Goal: Information Seeking & Learning: Find specific page/section

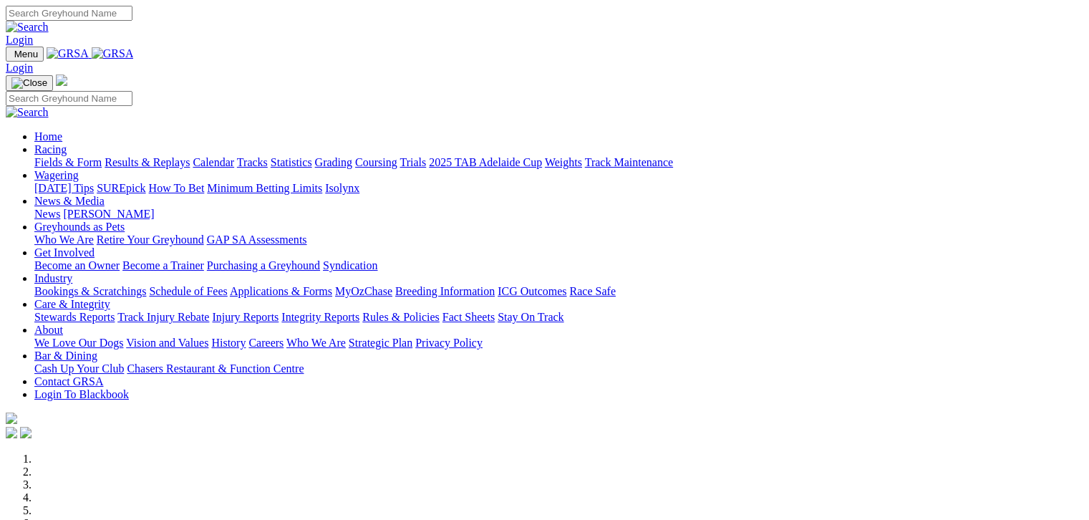
click at [34, 156] on link "Fields & Form" at bounding box center [67, 162] width 67 height 12
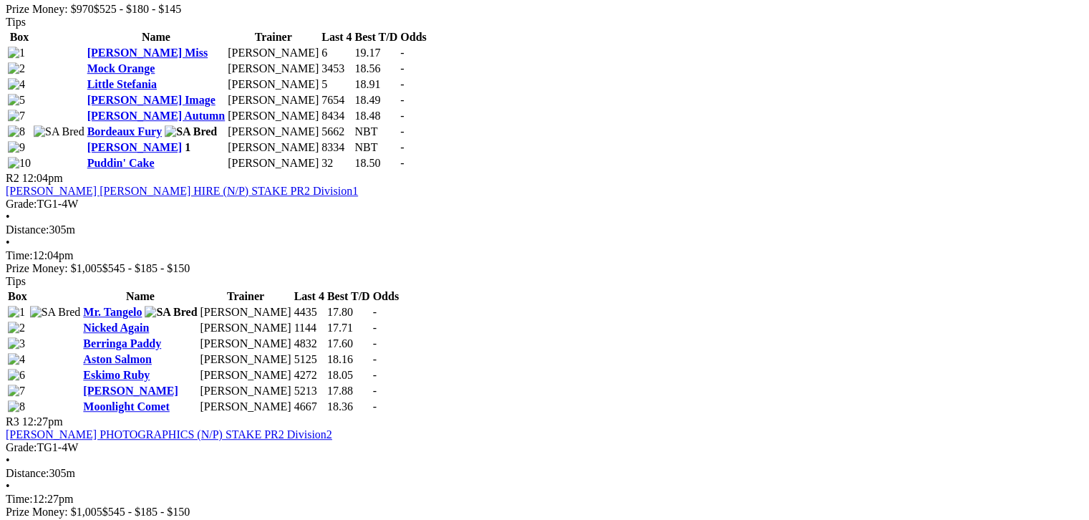
scroll to position [805, 0]
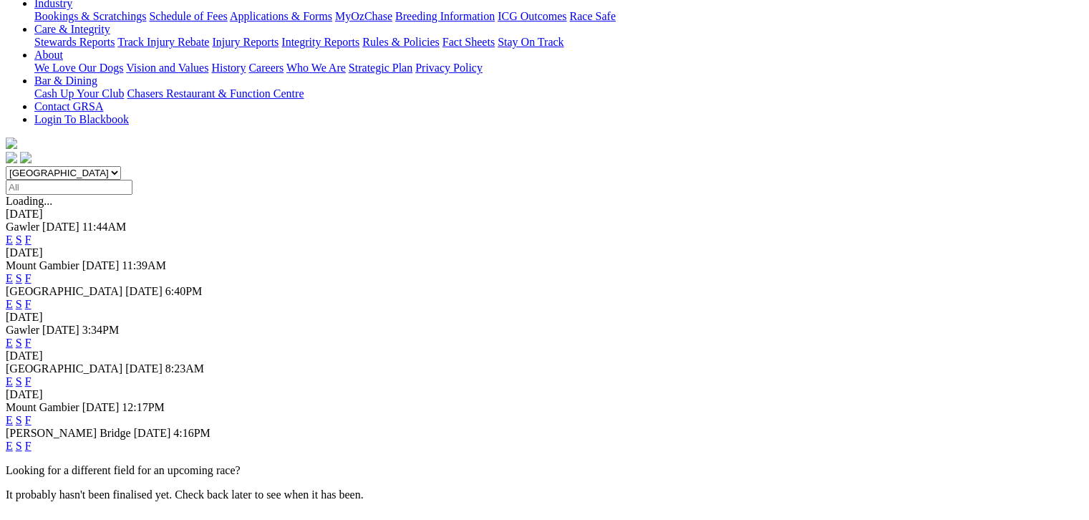
scroll to position [304, 0]
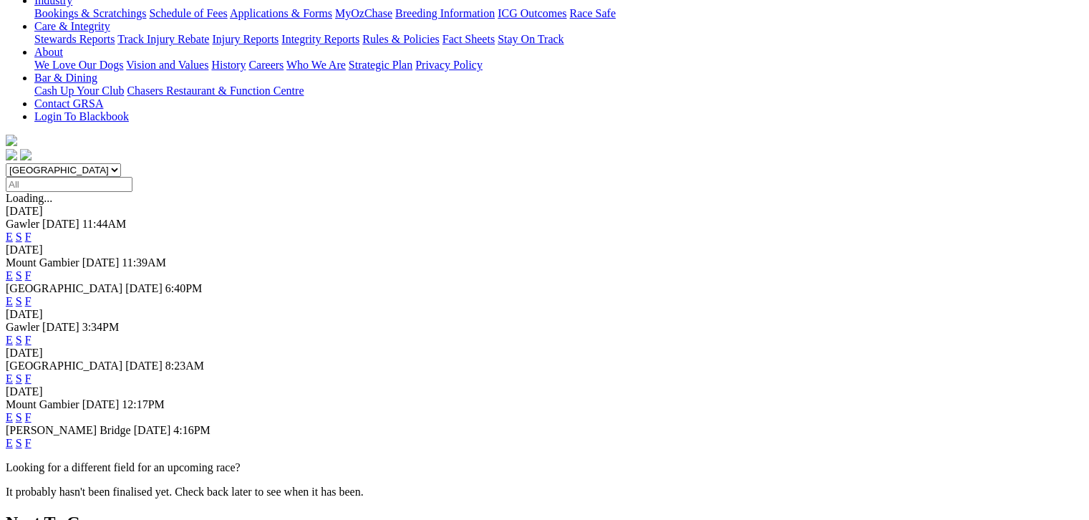
click at [31, 437] on link "F" at bounding box center [28, 443] width 6 height 12
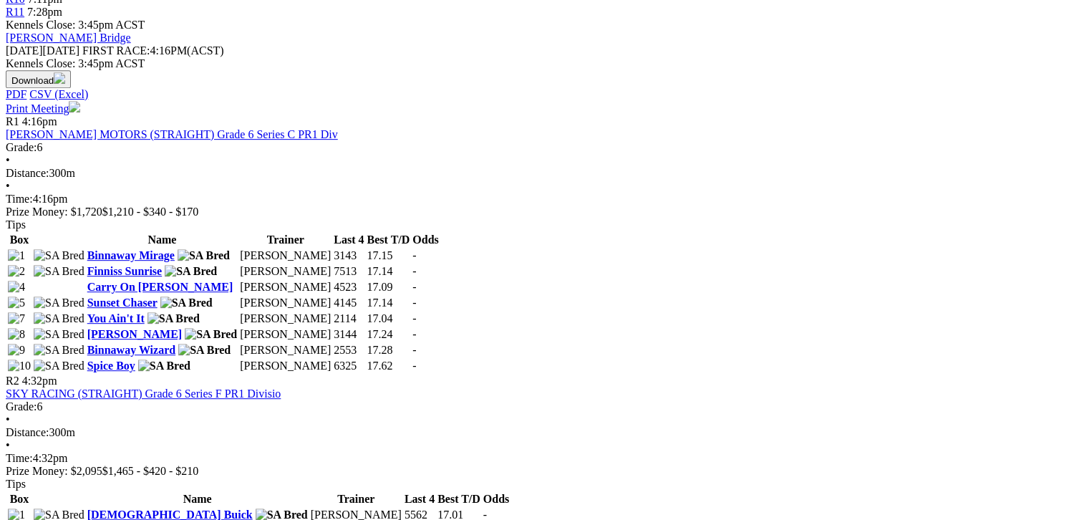
scroll to position [608, 0]
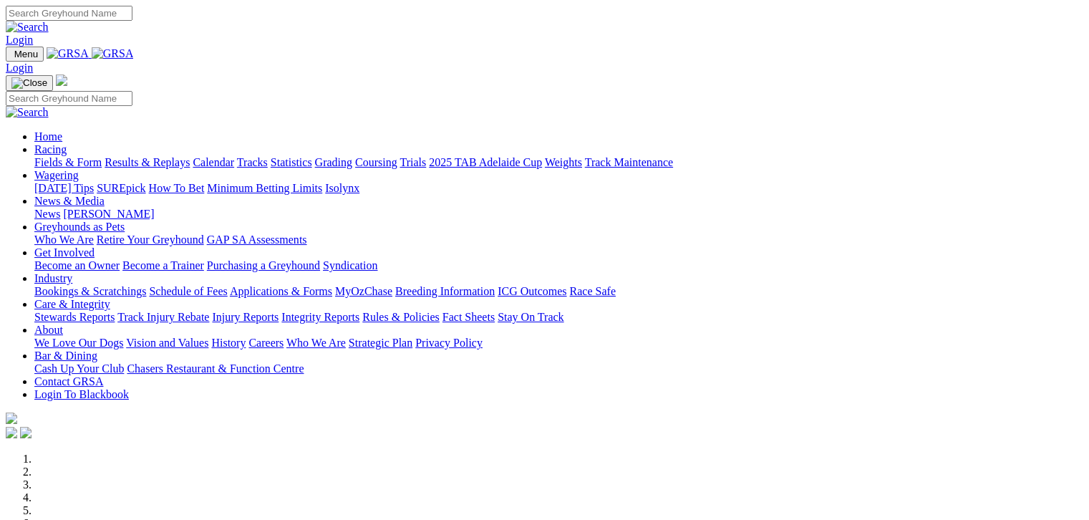
click at [65, 156] on link "Fields & Form" at bounding box center [67, 162] width 67 height 12
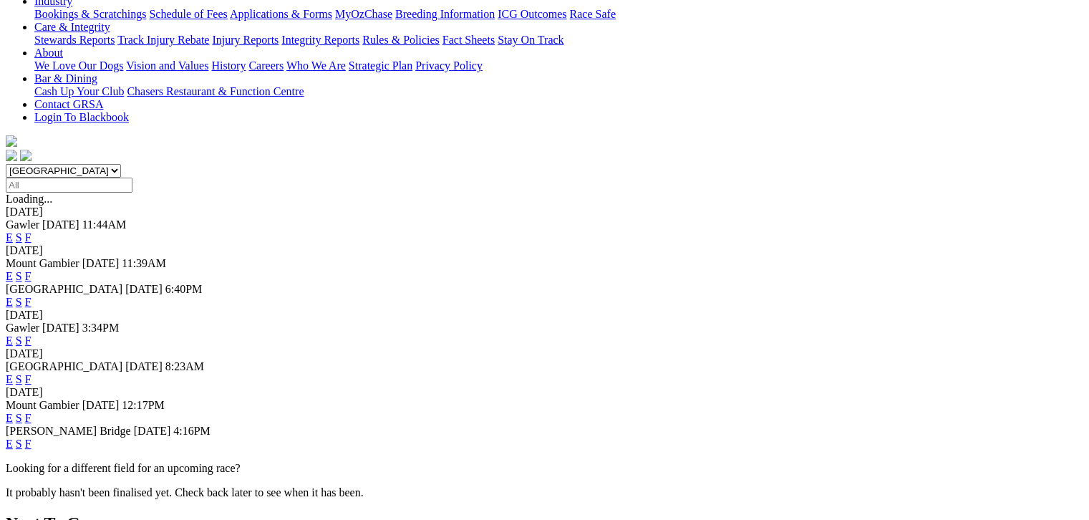
scroll to position [304, 0]
click at [31, 437] on link "F" at bounding box center [28, 443] width 6 height 12
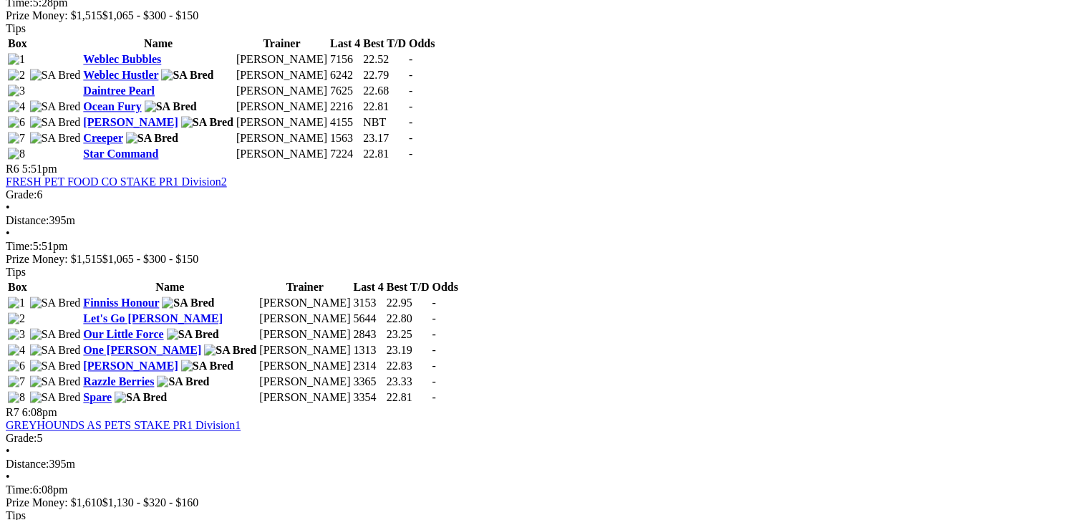
scroll to position [1878, 0]
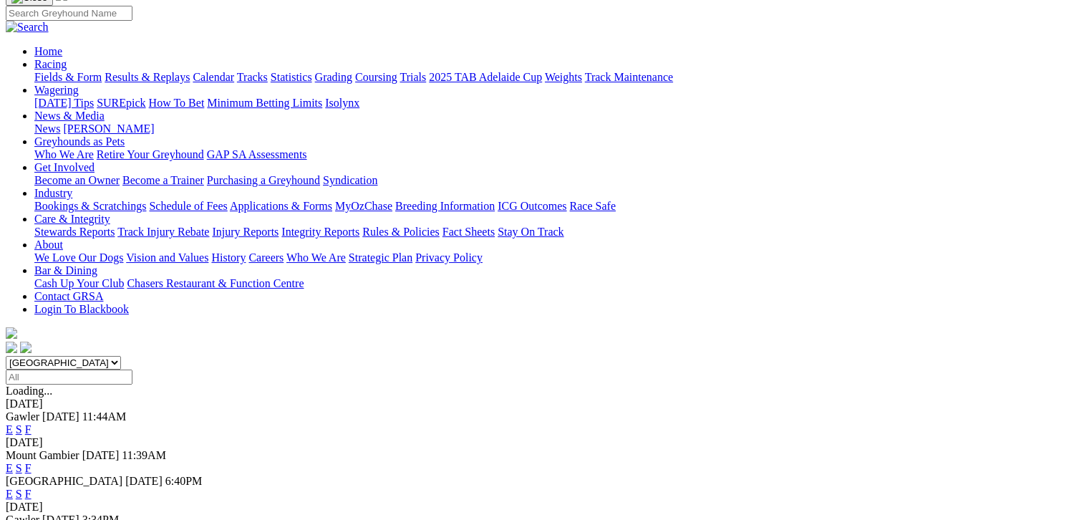
scroll to position [143, 0]
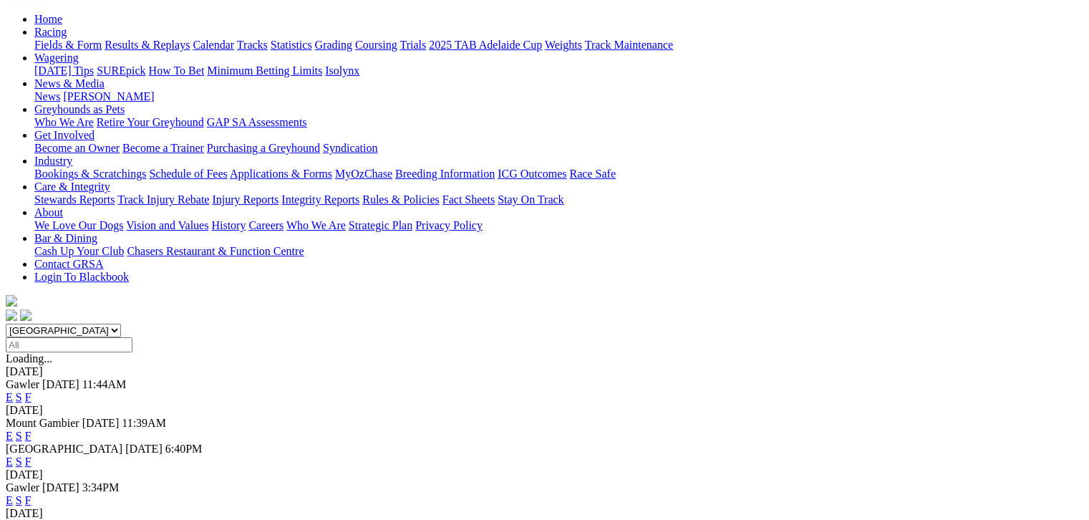
click at [31, 430] on link "F" at bounding box center [28, 436] width 6 height 12
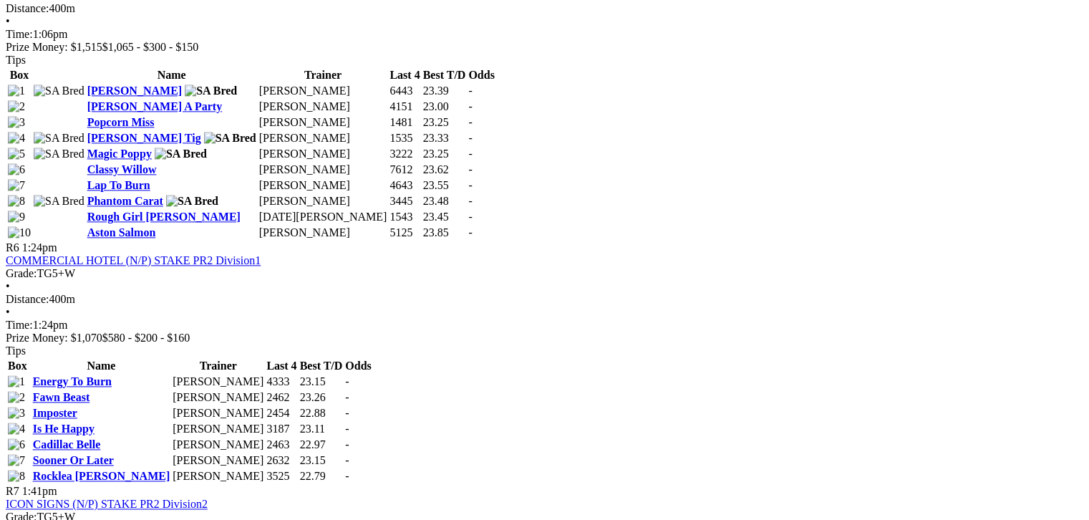
scroll to position [1825, 0]
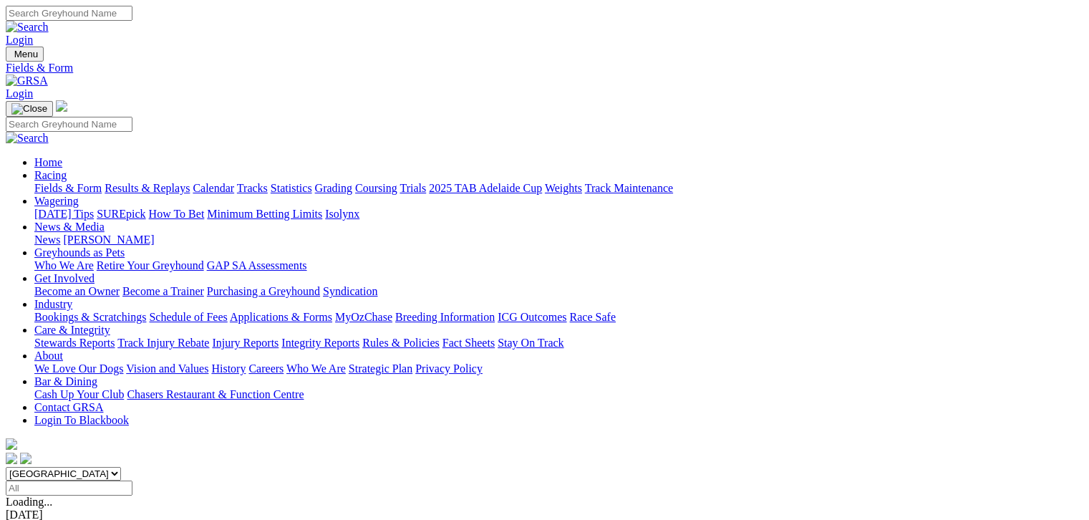
click at [80, 182] on link "Fields & Form" at bounding box center [67, 188] width 67 height 12
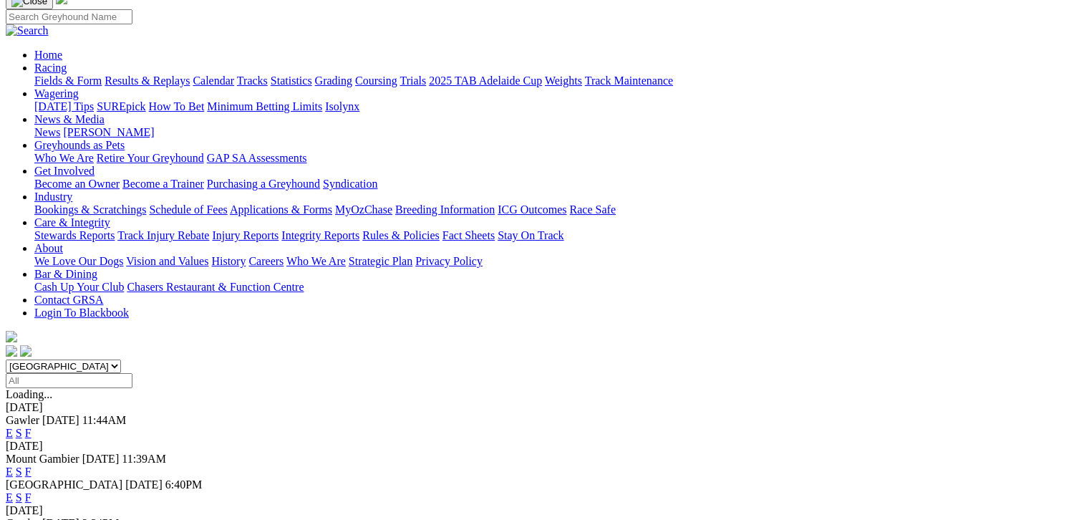
click at [31, 491] on link "F" at bounding box center [28, 497] width 6 height 12
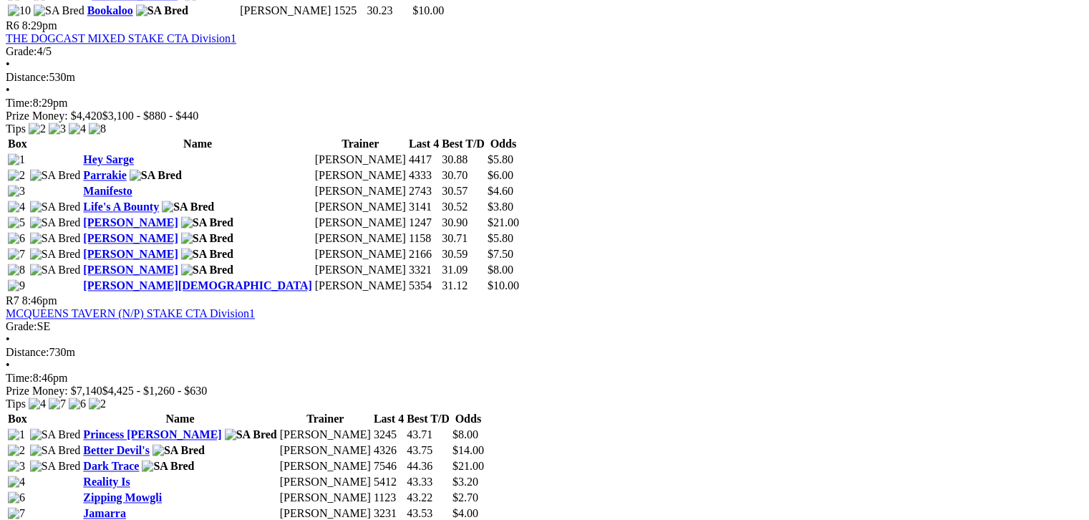
scroll to position [2022, 0]
